Goal: Task Accomplishment & Management: Use online tool/utility

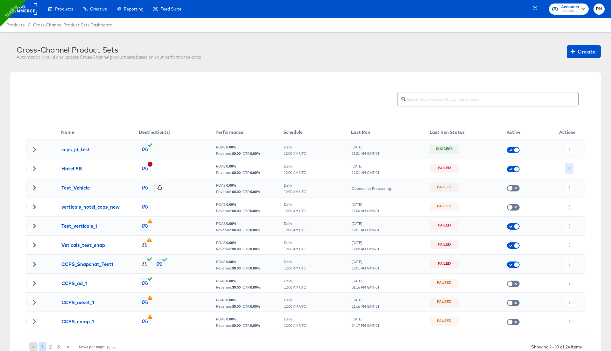
click at [569, 168] on icon "button" at bounding box center [570, 169] width 4 height 4
click at [575, 202] on li "Run Now" at bounding box center [582, 202] width 34 height 11
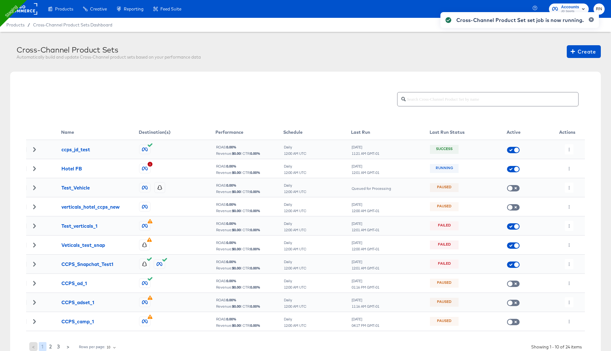
click at [567, 225] on div "Cross-Channel Product Set set job is now running." at bounding box center [519, 164] width 171 height 317
click at [568, 227] on icon "button" at bounding box center [570, 226] width 4 height 4
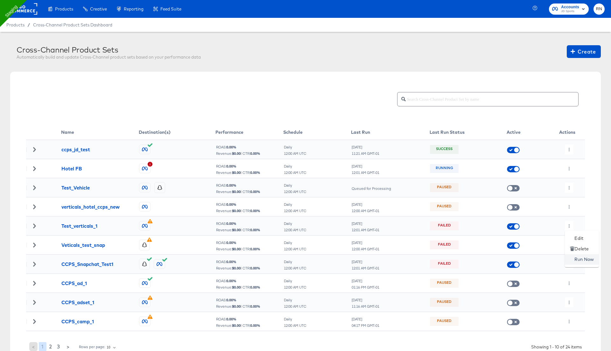
click at [573, 260] on icon at bounding box center [572, 259] width 4 height 4
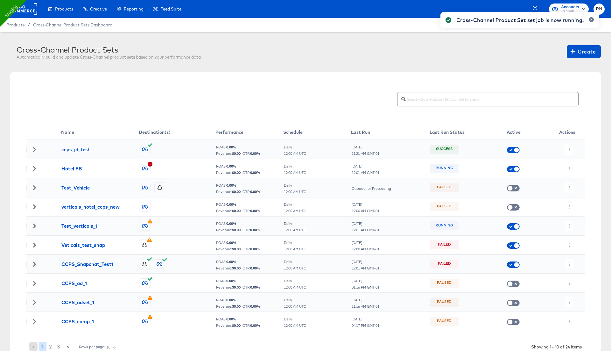
click at [568, 245] on div "Cross-Channel Product Set set job is now running." at bounding box center [519, 164] width 171 height 317
click at [568, 244] on icon "button" at bounding box center [570, 245] width 4 height 4
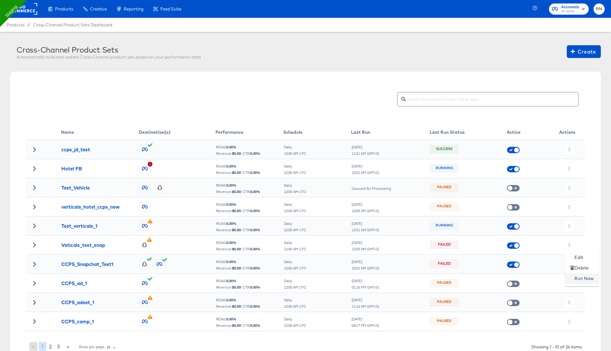
click at [574, 280] on icon at bounding box center [572, 278] width 4 height 4
click at [570, 265] on div "Cross-Channel Product Sets Automatically build and update Cross-Channel product…" at bounding box center [305, 216] width 611 height 368
click at [570, 265] on icon "button" at bounding box center [570, 264] width 4 height 4
click at [584, 299] on li "Run Now" at bounding box center [582, 297] width 34 height 11
